Goal: Information Seeking & Learning: Learn about a topic

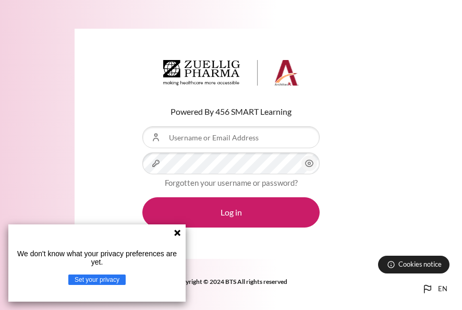
drag, startPoint x: 393, startPoint y: 102, endPoint x: 369, endPoint y: 130, distance: 36.6
click at [393, 102] on div "Powered By 456 SMART Learning Username or Email Address Password Forgotten your…" at bounding box center [231, 144] width 462 height 230
click at [306, 163] on icon "Content" at bounding box center [309, 163] width 13 height 13
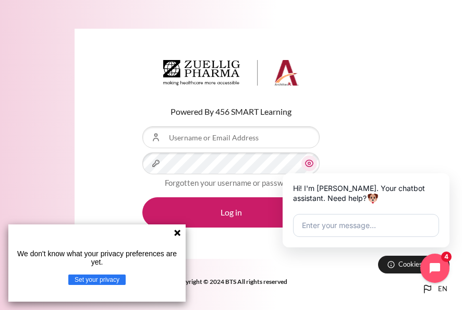
click at [306, 163] on icon "Content" at bounding box center [309, 163] width 13 height 13
click at [252, 135] on input "Username or Email Address" at bounding box center [230, 137] width 177 height 22
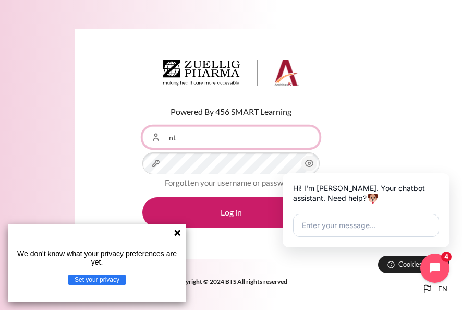
type input "[EMAIL_ADDRESS][DOMAIN_NAME]"
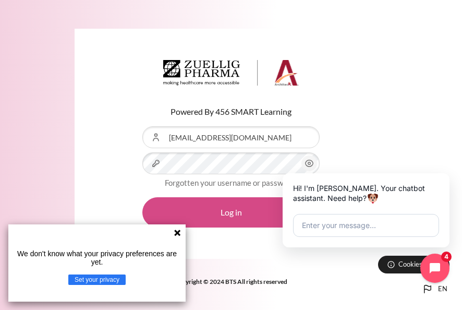
click at [259, 213] on button "Log in" at bounding box center [230, 212] width 177 height 30
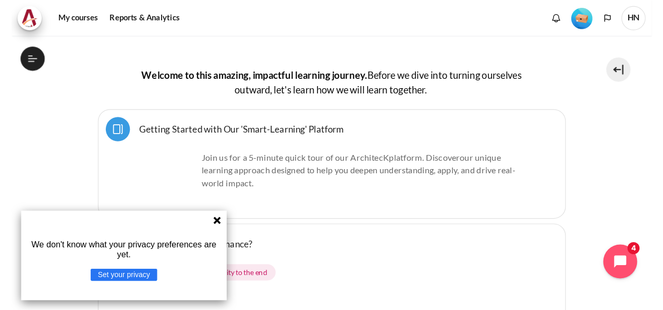
scroll to position [261, 0]
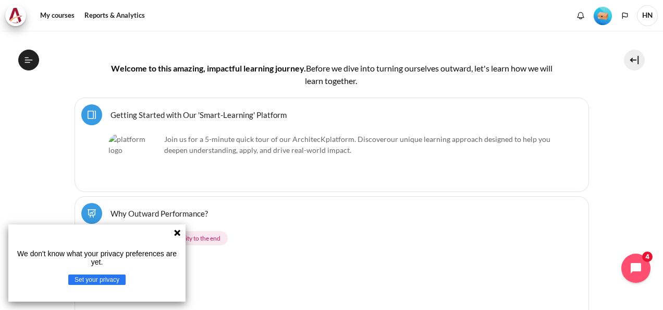
click at [365, 213] on div "Why Outward Performance? Lesson" at bounding box center [331, 213] width 501 height 21
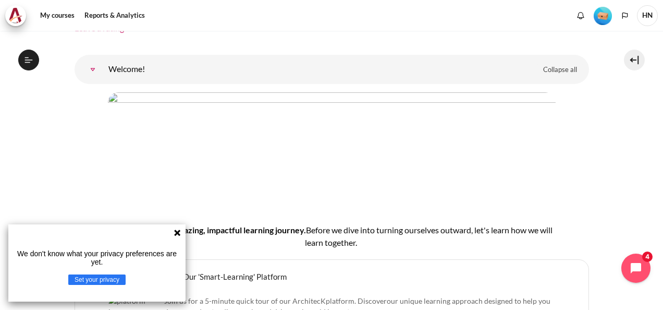
scroll to position [0, 0]
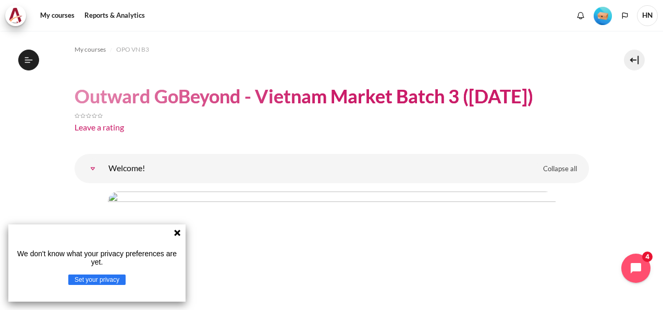
click at [177, 229] on icon at bounding box center [177, 232] width 8 height 8
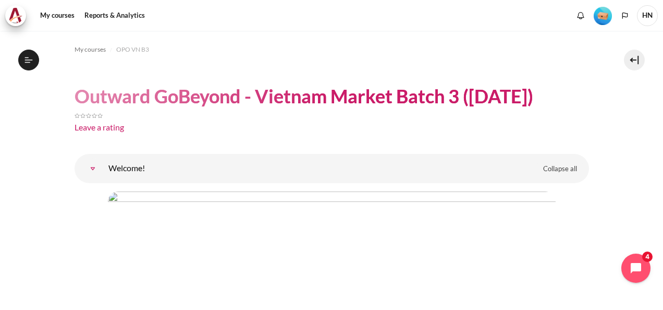
scroll to position [52, 0]
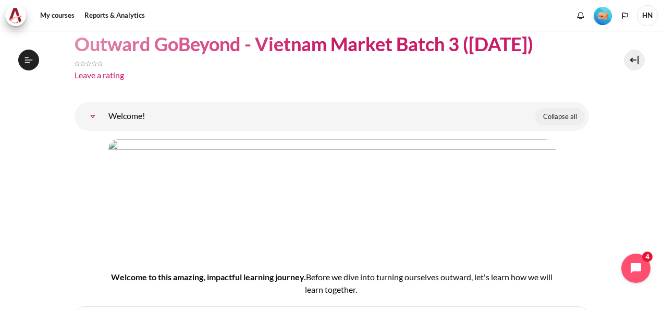
click at [461, 116] on span "Collapse all" at bounding box center [560, 117] width 34 height 10
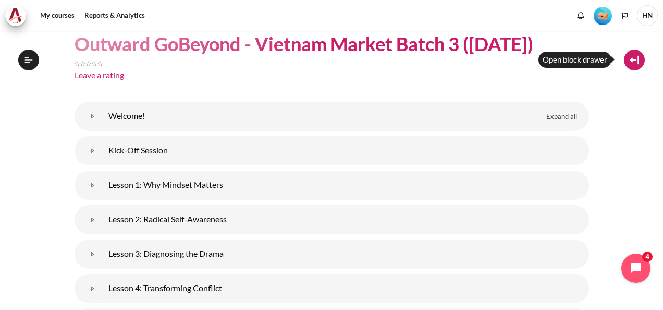
click at [461, 56] on button at bounding box center [634, 60] width 21 height 21
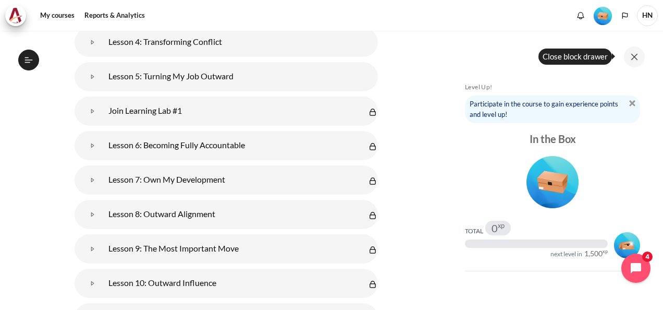
scroll to position [30, 0]
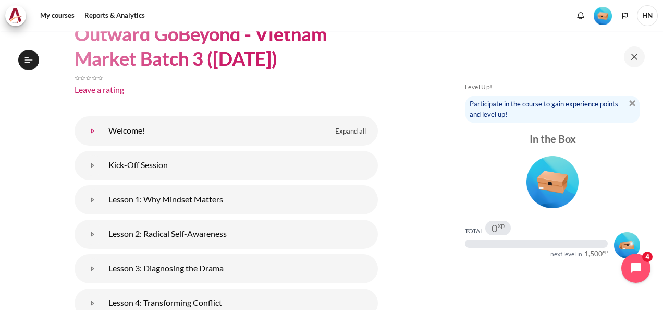
click at [103, 131] on link "Welcome!" at bounding box center [92, 130] width 21 height 21
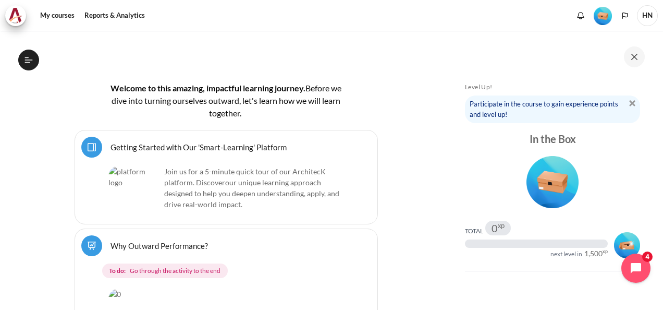
scroll to position [271, 0]
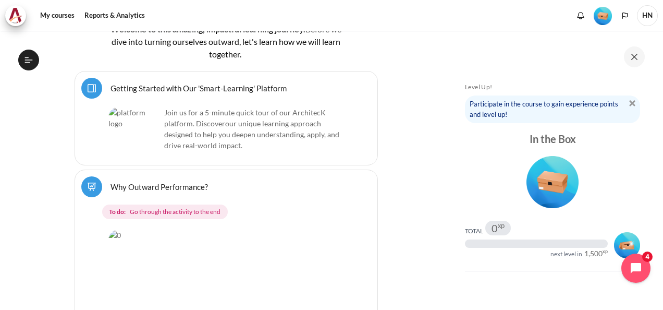
click at [214, 87] on link "Getting Started with Our 'Smart-Learning' Platform Page" at bounding box center [199, 88] width 176 height 10
